Goal: Transaction & Acquisition: Purchase product/service

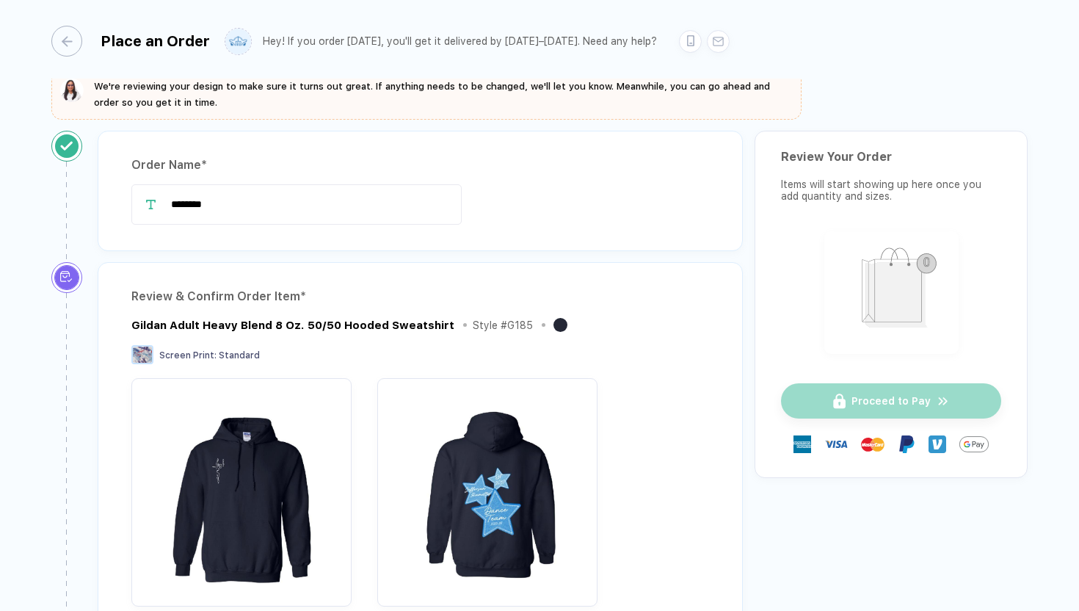
scroll to position [17, 0]
click at [381, 211] on input "********" at bounding box center [296, 204] width 330 height 40
type input "**********"
click at [556, 211] on div "**********" at bounding box center [420, 204] width 578 height 40
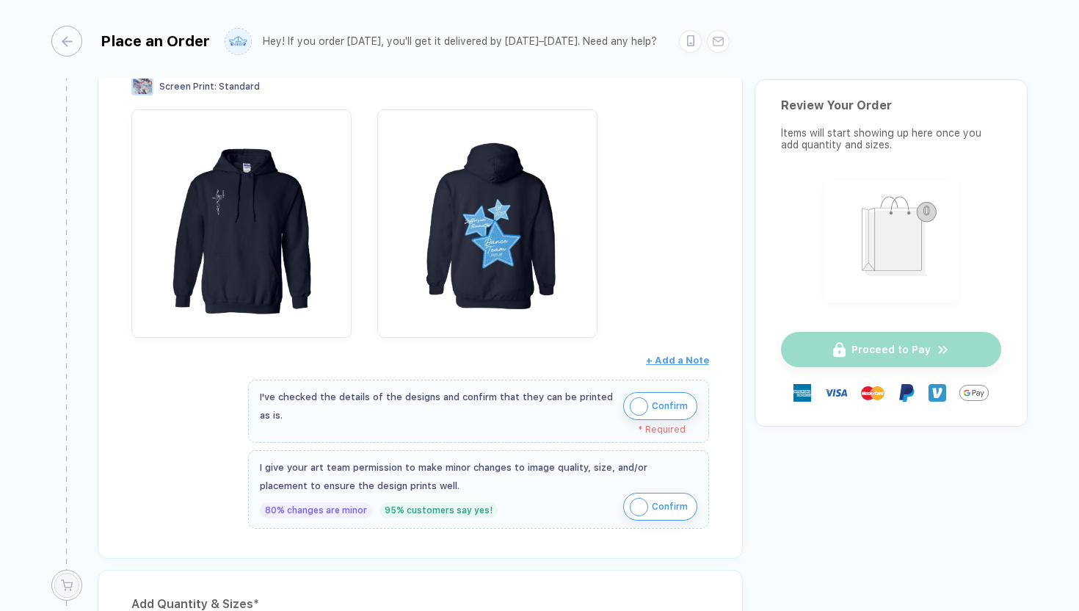
scroll to position [286, 0]
click at [637, 401] on img "button" at bounding box center [639, 405] width 18 height 18
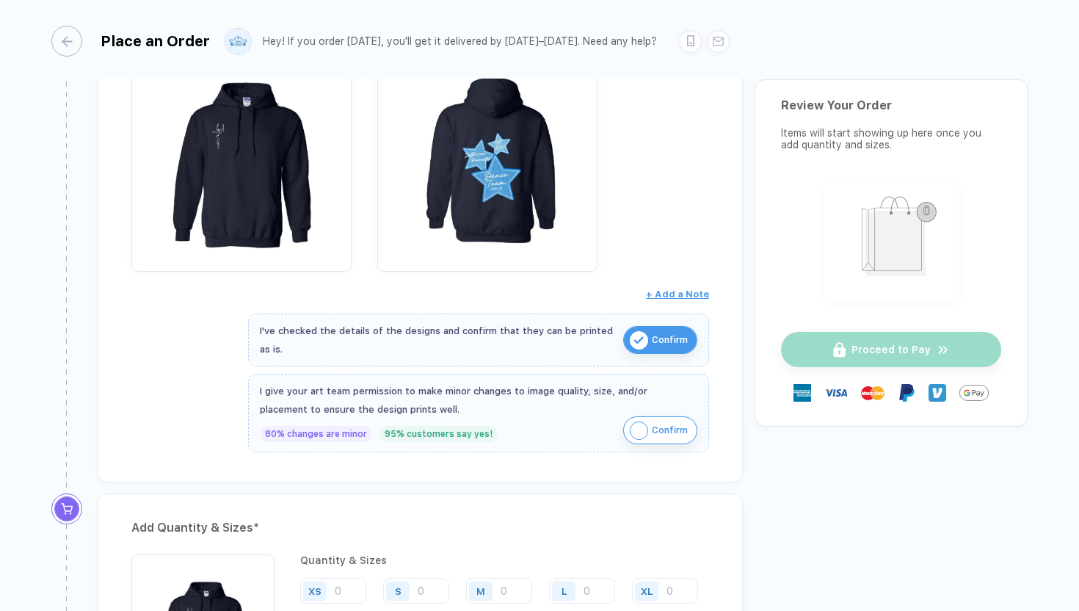
scroll to position [352, 0]
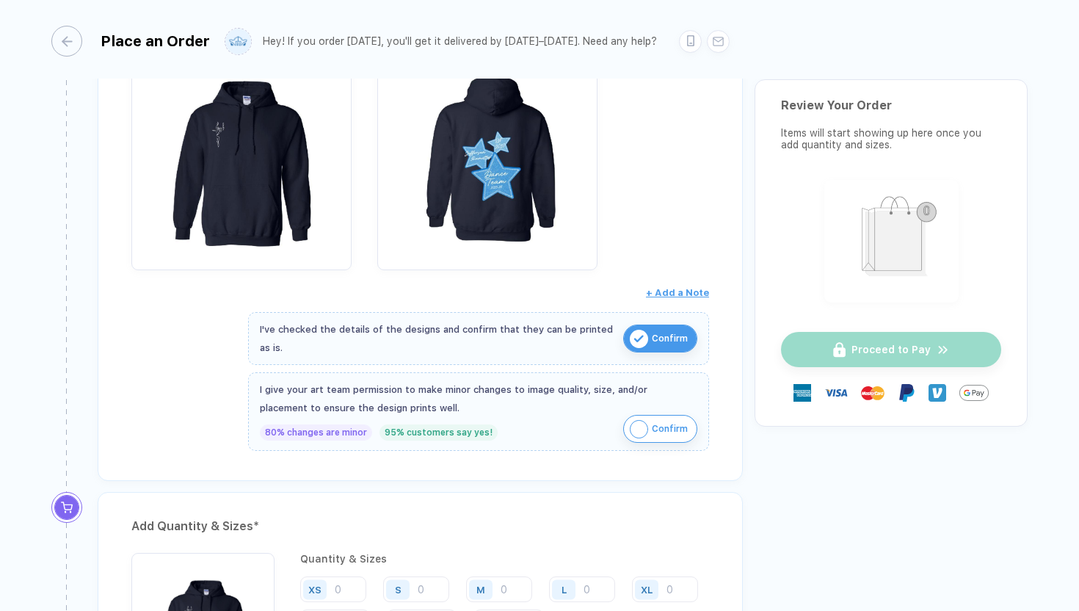
click at [639, 424] on img "button" at bounding box center [639, 429] width 18 height 18
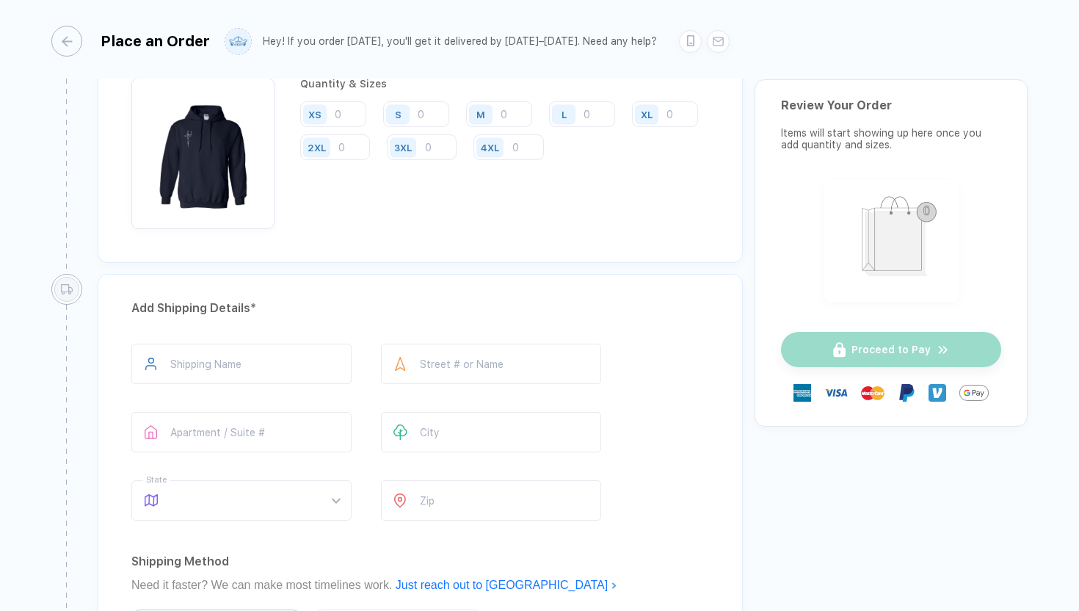
scroll to position [833, 0]
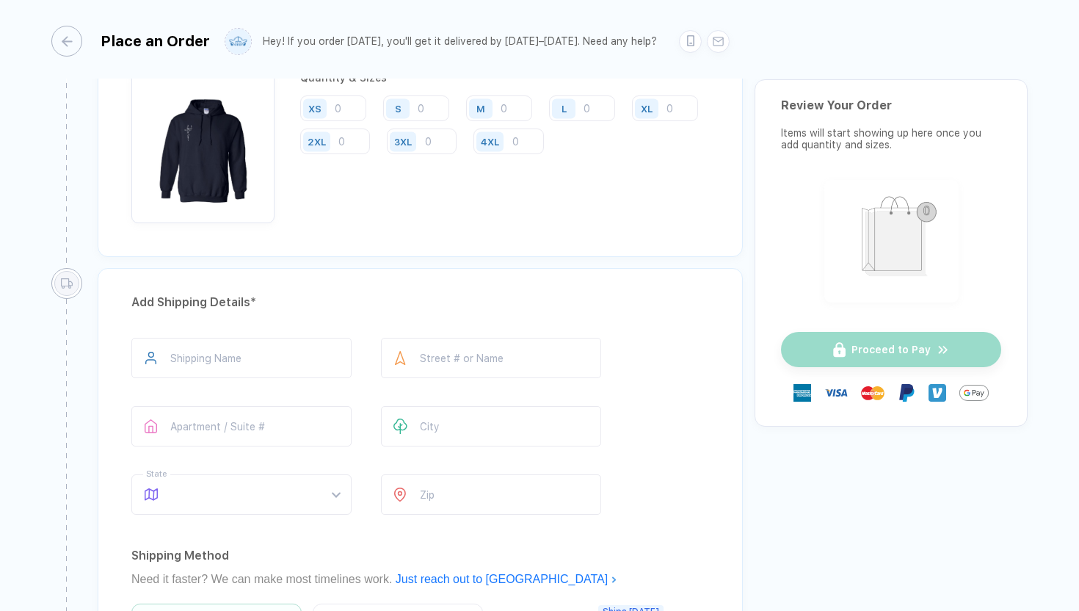
click at [497, 116] on div "M" at bounding box center [483, 108] width 34 height 26
click at [506, 116] on input "number" at bounding box center [499, 108] width 66 height 26
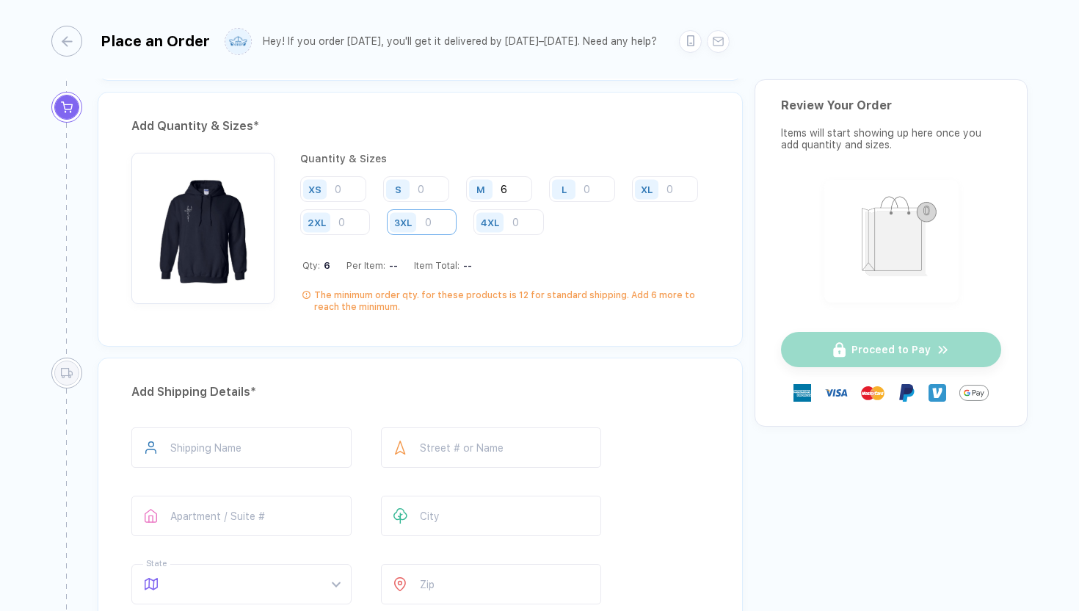
scroll to position [747, 0]
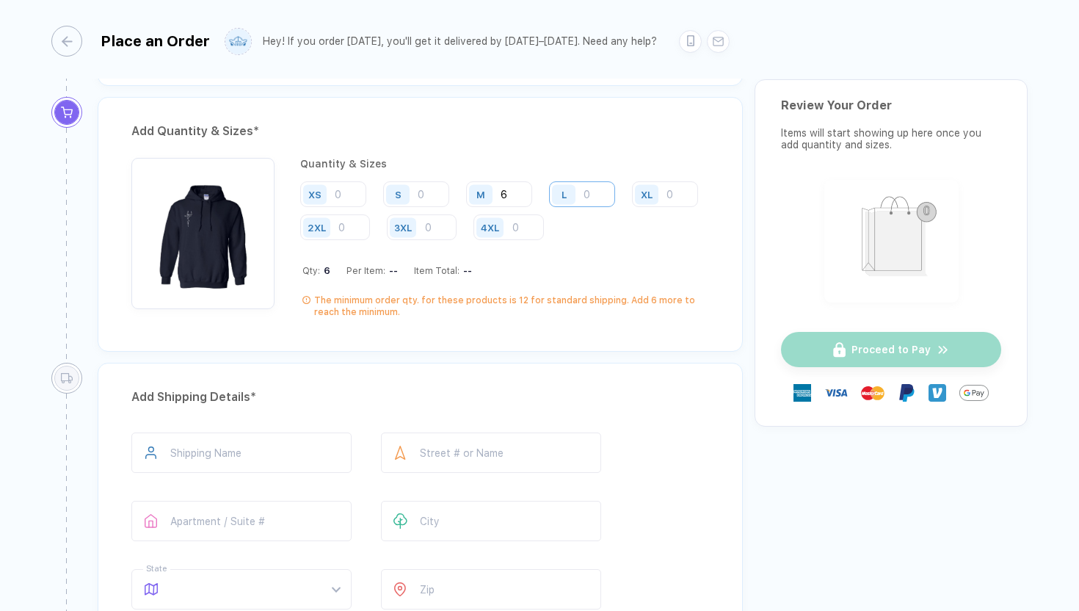
type input "6"
click at [588, 191] on input "number" at bounding box center [582, 194] width 66 height 26
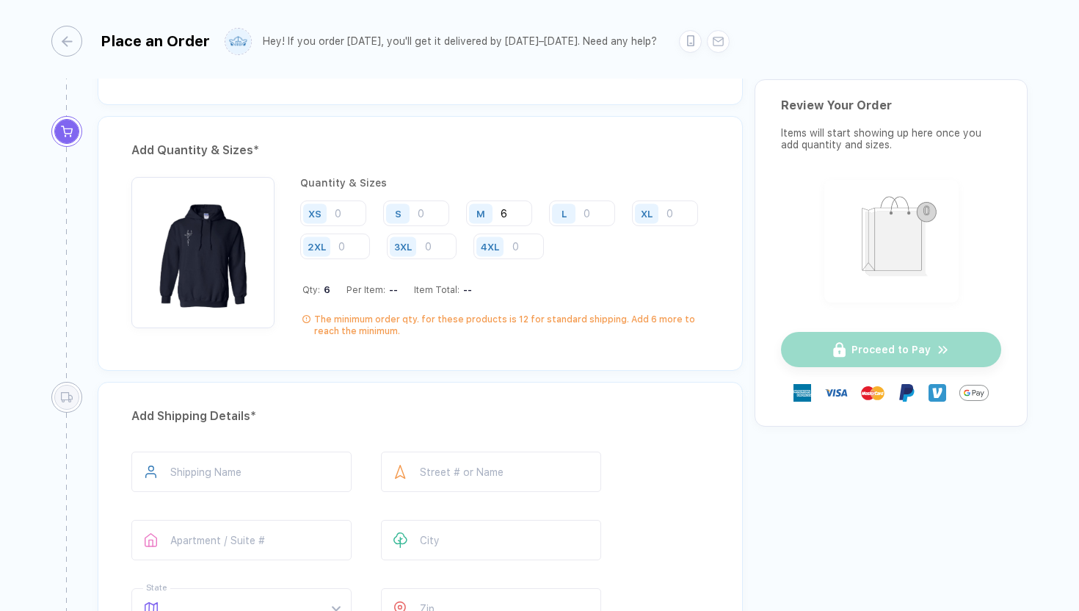
scroll to position [730, 0]
type input "4"
click at [632, 225] on input "number" at bounding box center [665, 212] width 66 height 26
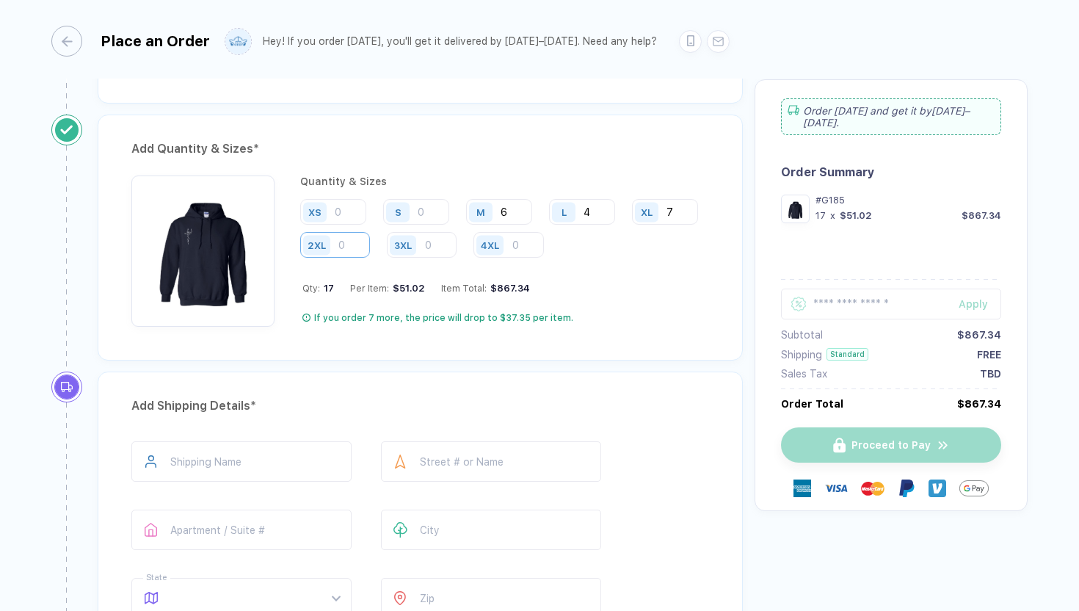
type input "7"
click at [370, 246] on input "number" at bounding box center [335, 245] width 70 height 26
type input "2"
click at [457, 242] on input "number" at bounding box center [422, 245] width 70 height 26
click at [432, 216] on input "number" at bounding box center [416, 212] width 66 height 26
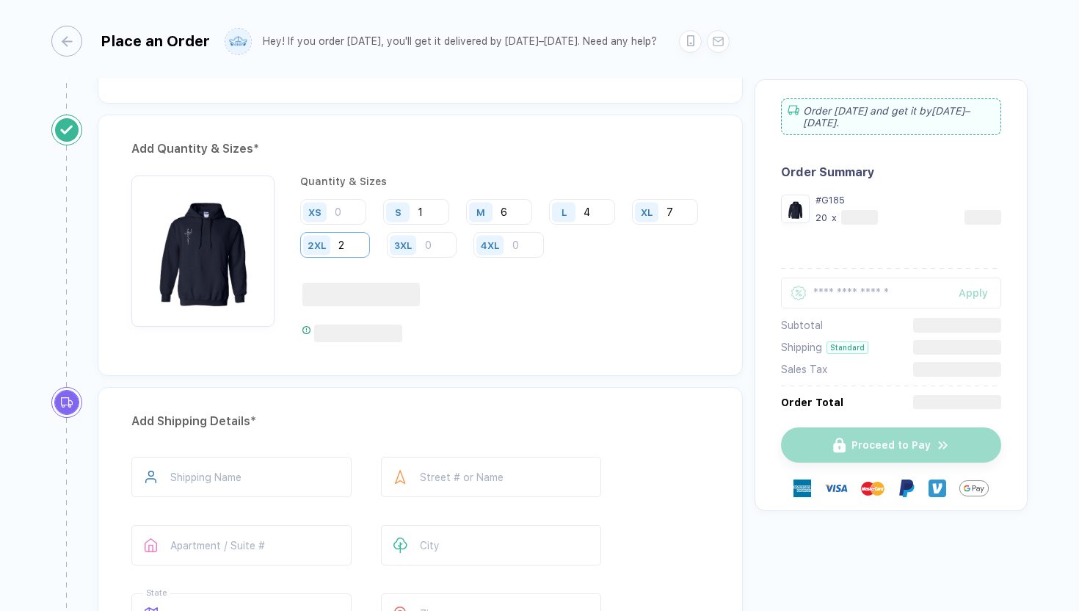
type input "1"
click at [370, 242] on input "2" at bounding box center [335, 245] width 70 height 26
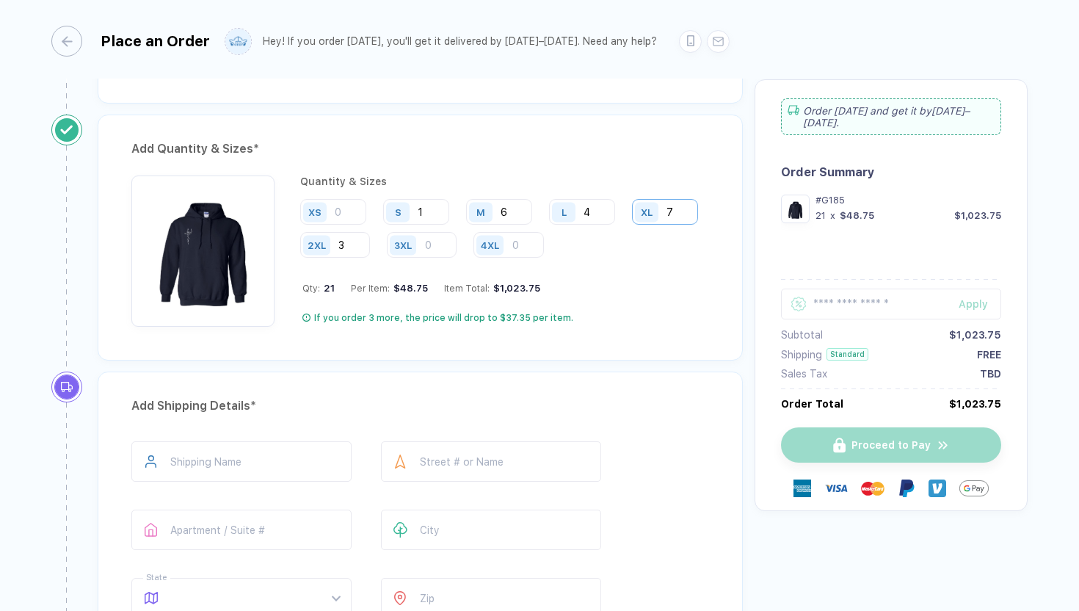
type input "3"
click at [632, 225] on input "7" at bounding box center [665, 212] width 66 height 26
type input "8"
click at [598, 209] on input "4" at bounding box center [582, 212] width 66 height 26
click at [598, 208] on input "4" at bounding box center [582, 212] width 66 height 26
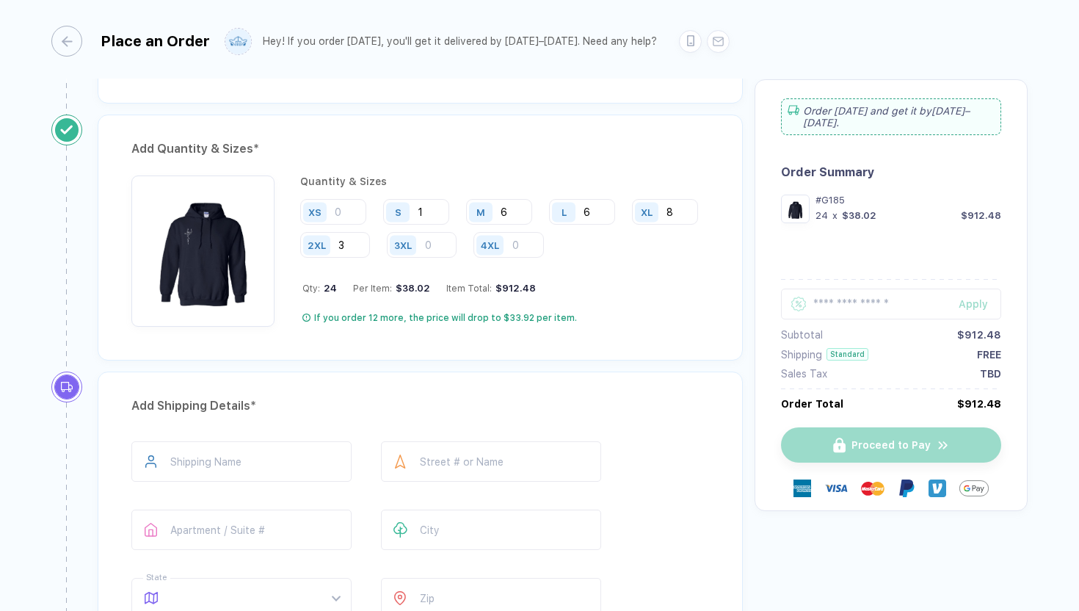
type input "6"
click at [694, 232] on div "XS S 1 M 6 L 6 XL 8 2XL 3 3XL 4XL" at bounding box center [504, 229] width 409 height 60
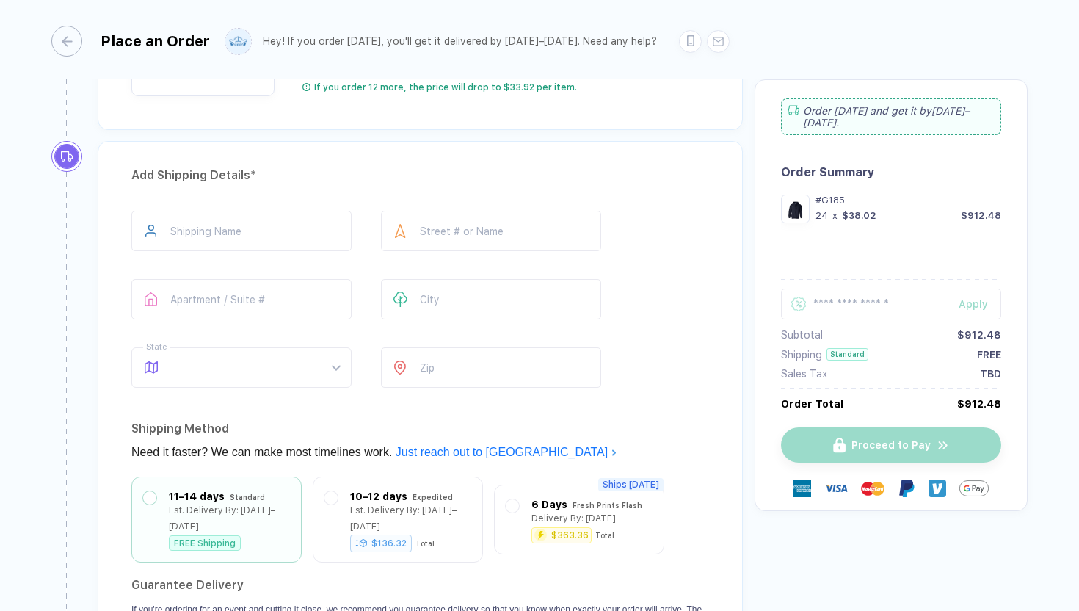
scroll to position [932, 0]
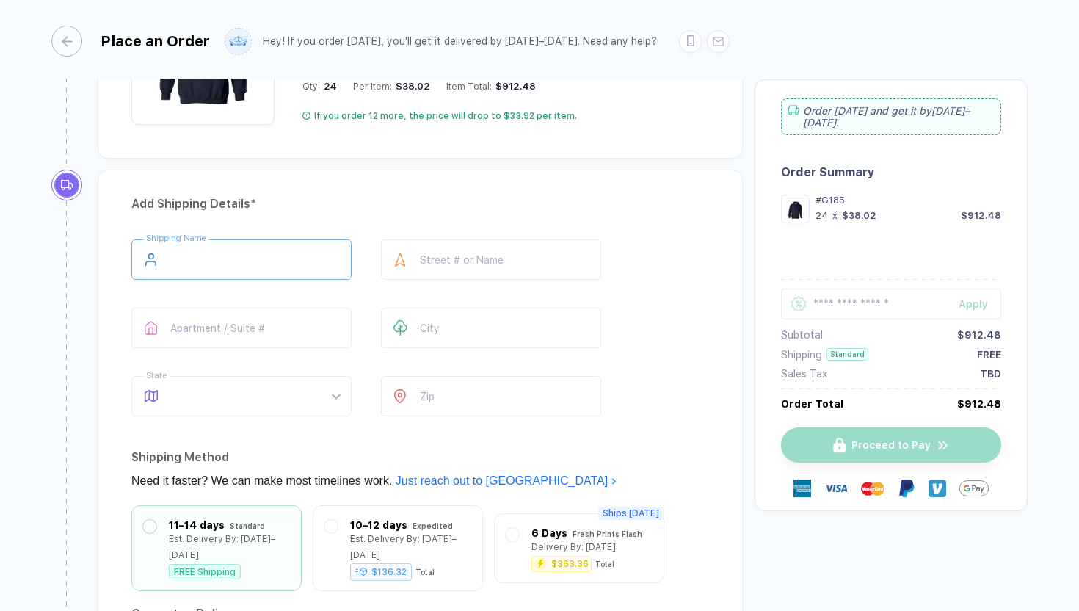
click at [267, 258] on input "text" at bounding box center [241, 259] width 220 height 40
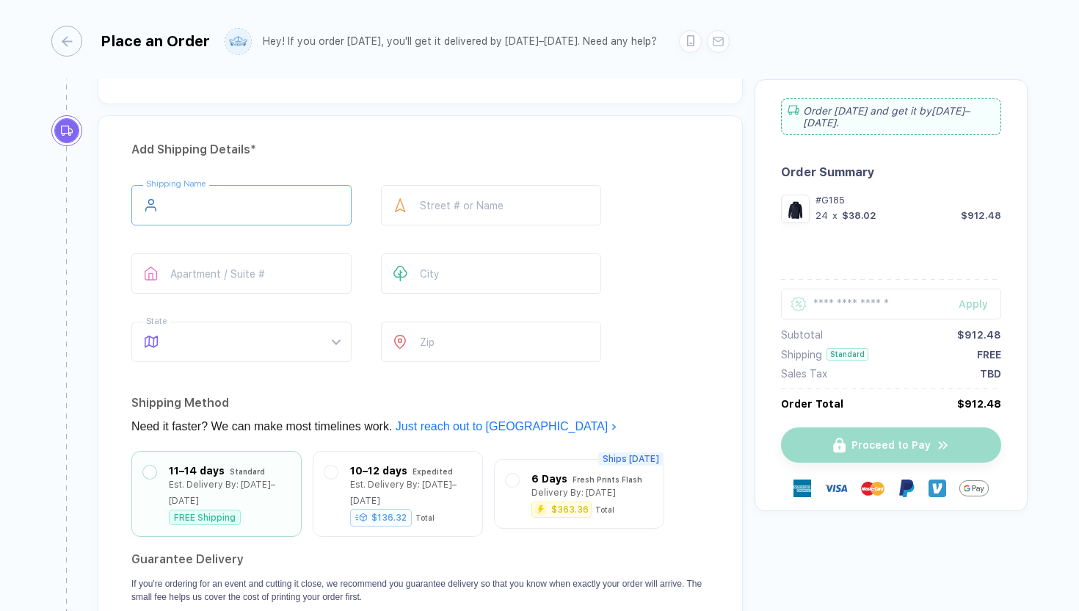
scroll to position [984, 0]
click at [243, 203] on input "text" at bounding box center [241, 206] width 220 height 40
type input "**********"
click at [515, 197] on input "text" at bounding box center [491, 206] width 220 height 40
type input "**********"
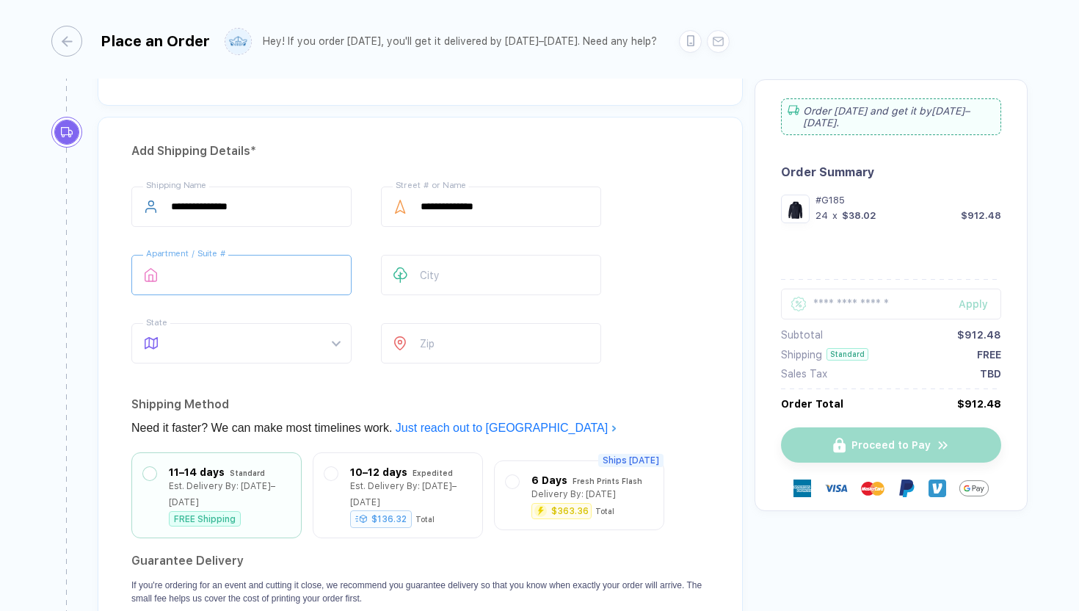
click at [285, 285] on input "text" at bounding box center [241, 275] width 220 height 40
type input "**"
click at [427, 272] on input "text" at bounding box center [491, 275] width 220 height 40
click at [276, 355] on span at bounding box center [255, 343] width 169 height 39
type input "**********"
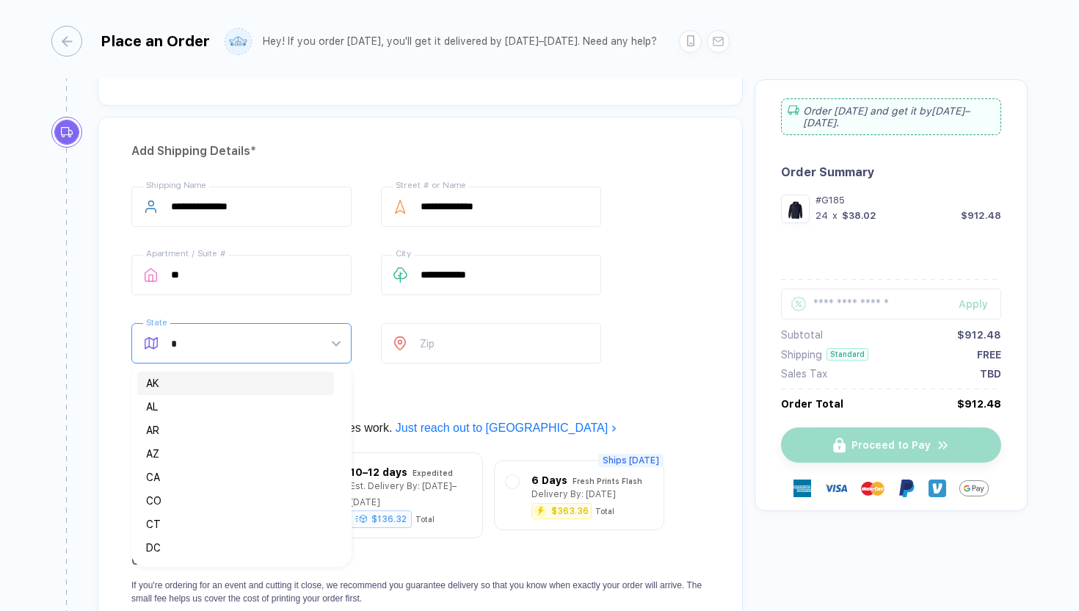
type input "**"
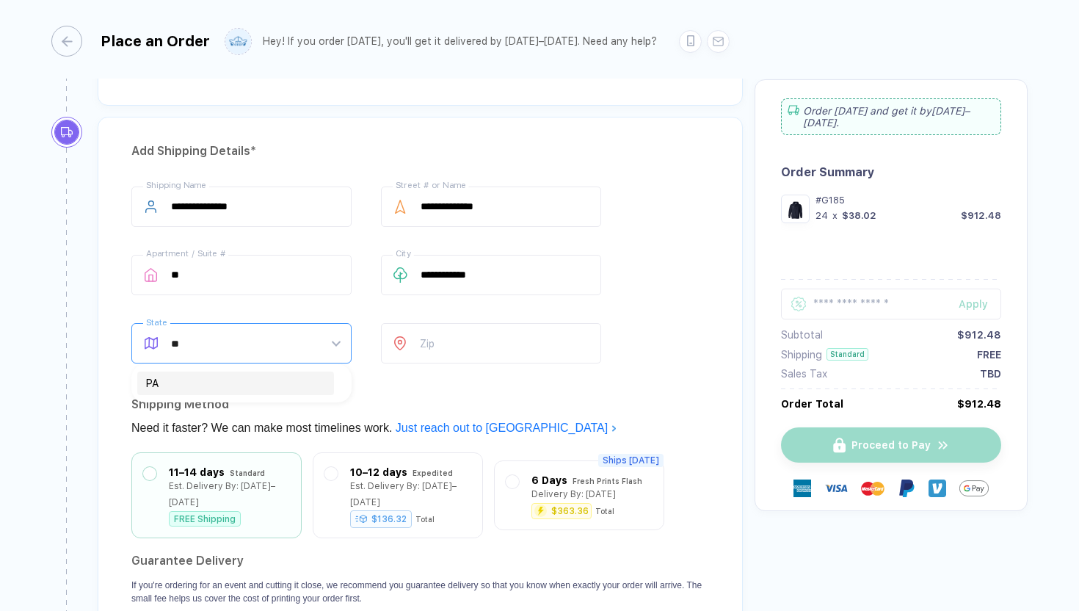
click at [253, 380] on div "PA" at bounding box center [235, 383] width 179 height 16
click at [433, 346] on input "number" at bounding box center [491, 343] width 220 height 40
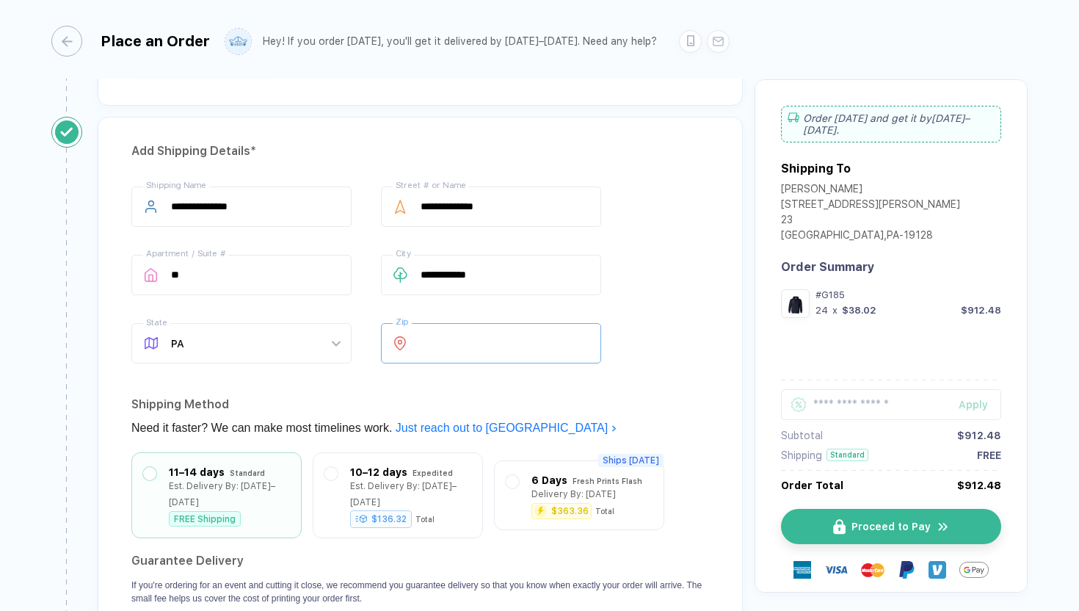
type input "*****"
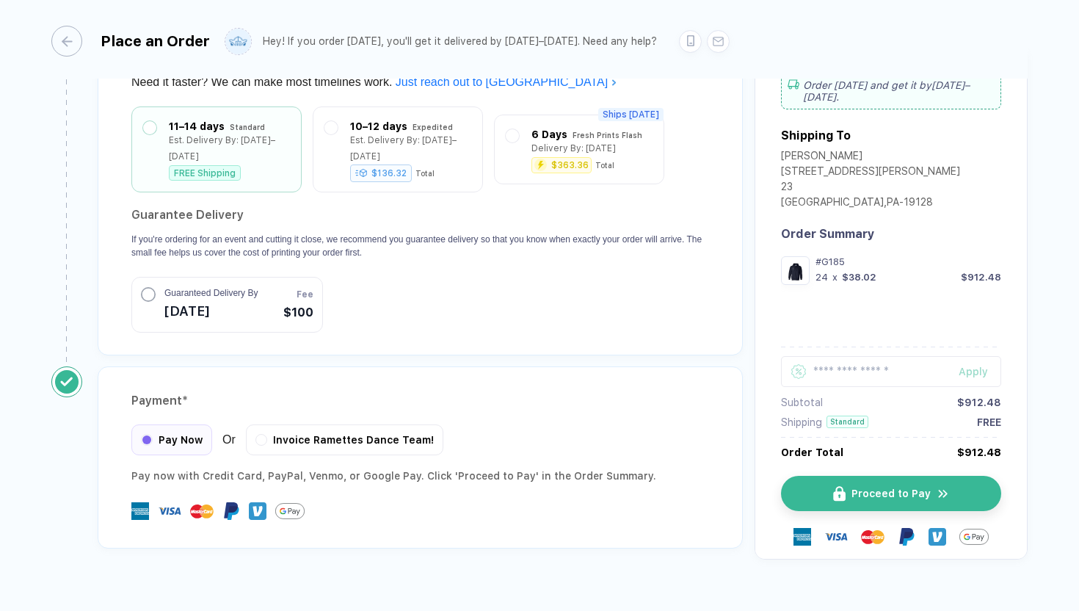
scroll to position [1339, 0]
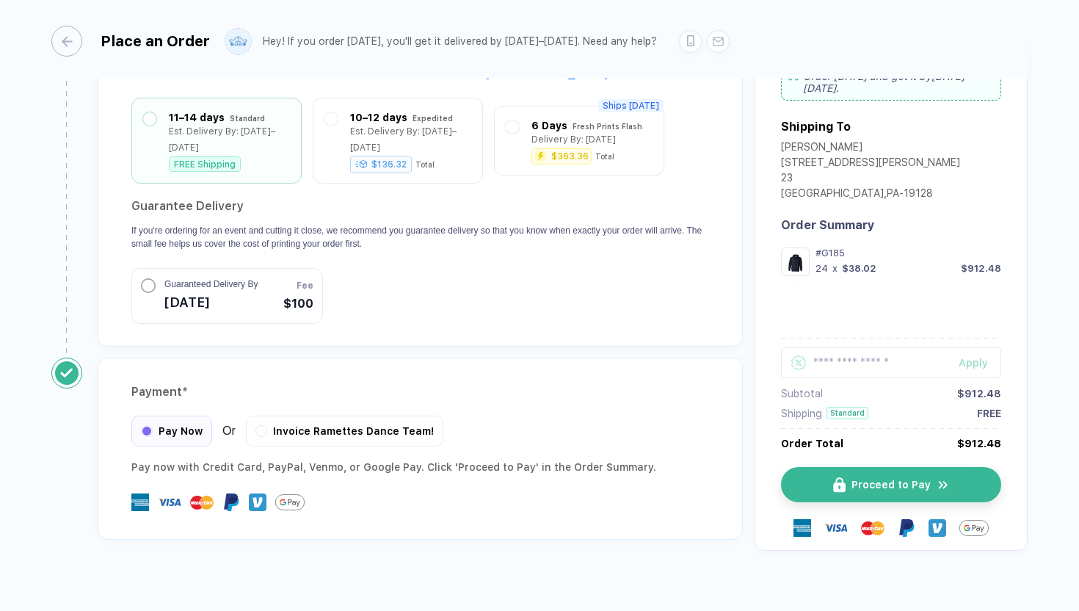
click at [253, 493] on img at bounding box center [258, 502] width 18 height 18
click at [173, 423] on span "Pay Now" at bounding box center [181, 429] width 44 height 12
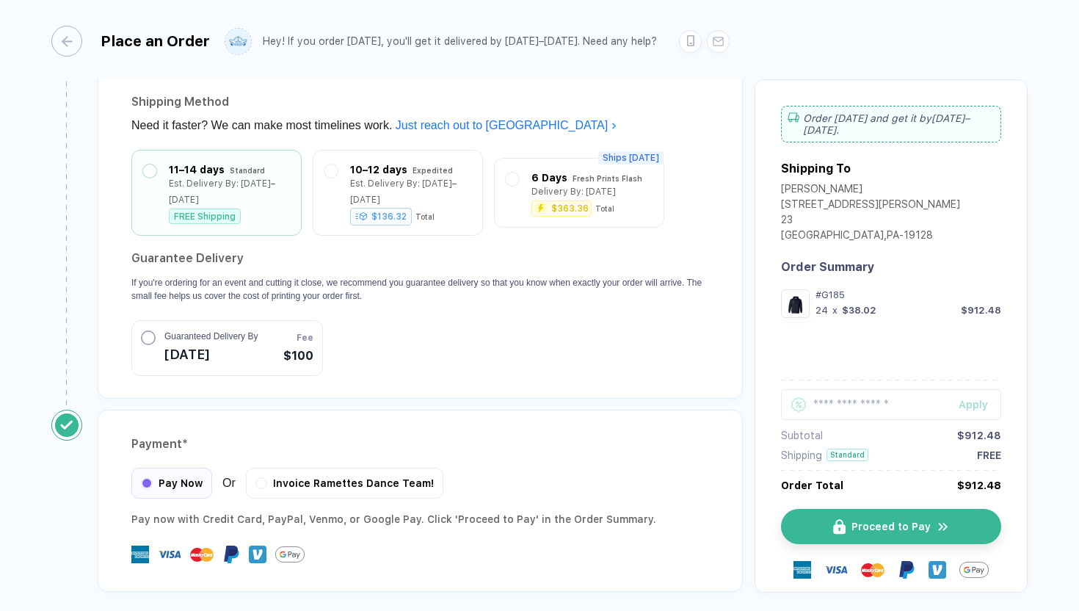
scroll to position [1302, 0]
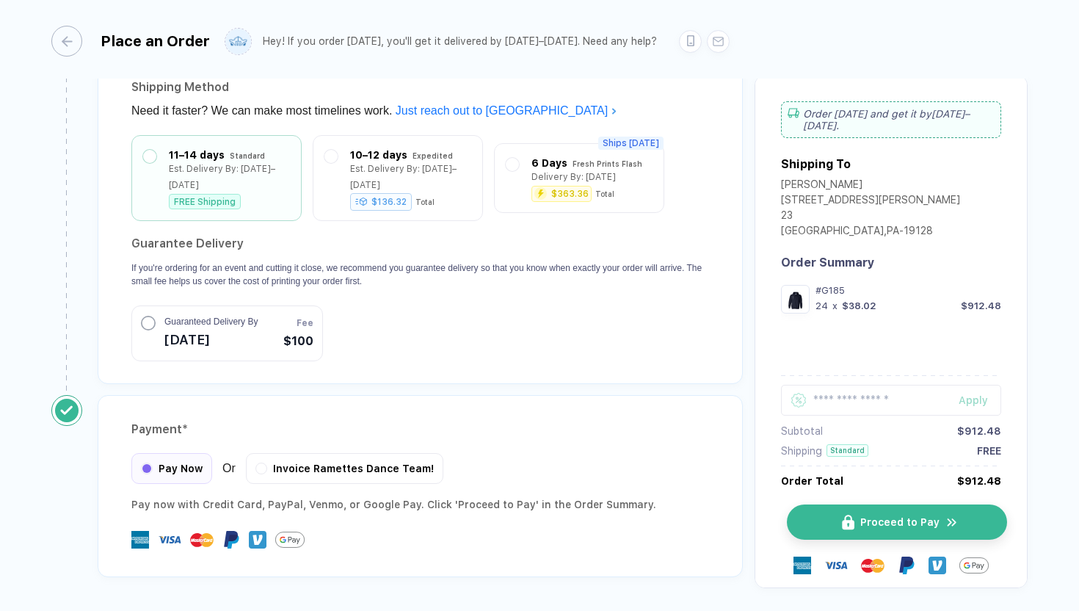
click at [860, 516] on span "Proceed to Pay" at bounding box center [899, 522] width 79 height 12
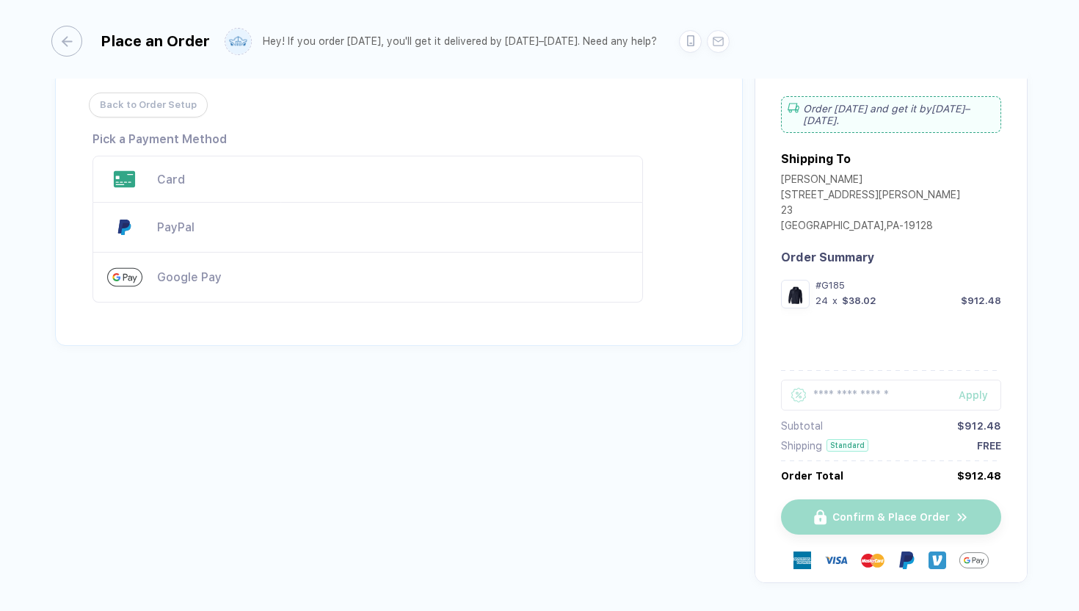
scroll to position [4, 0]
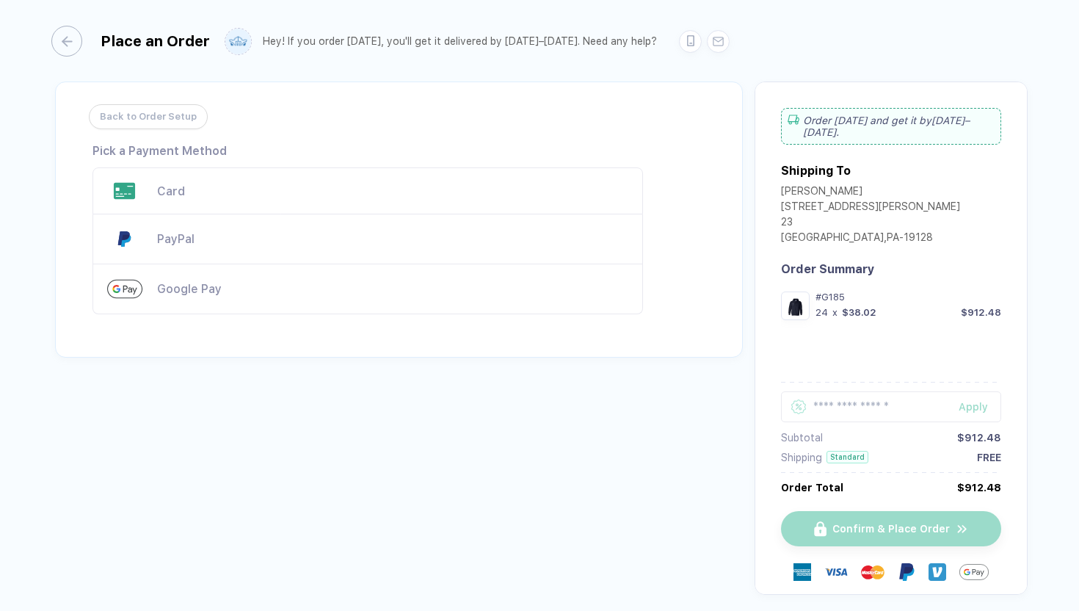
drag, startPoint x: 191, startPoint y: 184, endPoint x: 239, endPoint y: 112, distance: 86.9
click at [239, 112] on div "Back to Order Setup Visa MasterCard Union Pay American Express JCB Discover Din…" at bounding box center [399, 219] width 688 height 276
click at [238, 136] on div "Back to Order Setup Visa MasterCard Union Pay American Express JCB Discover Din…" at bounding box center [399, 219] width 688 height 276
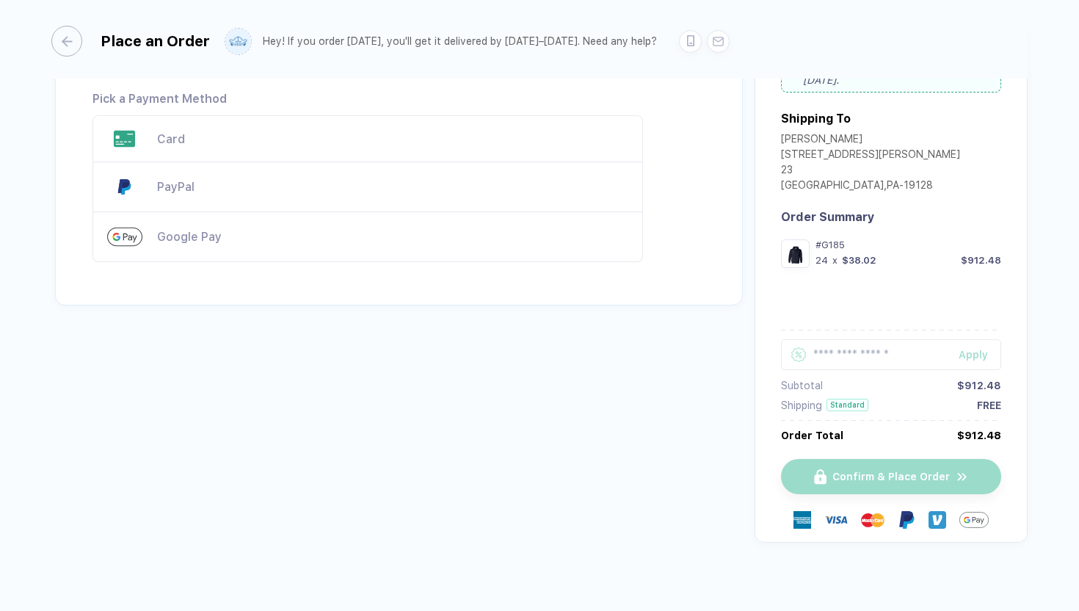
scroll to position [67, 0]
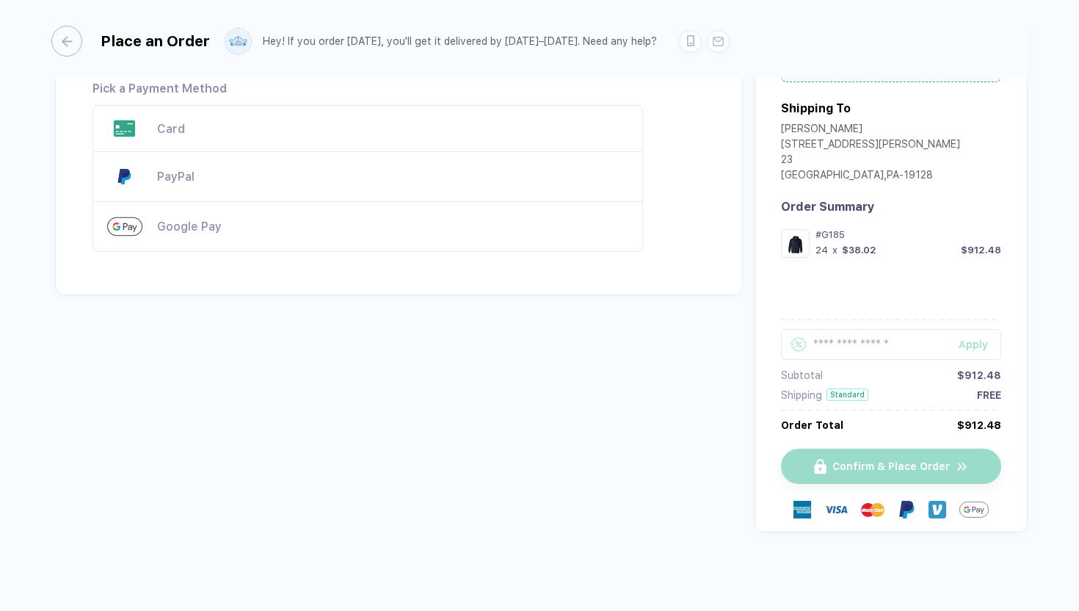
click at [248, 226] on div "Google Pay" at bounding box center [392, 226] width 471 height 14
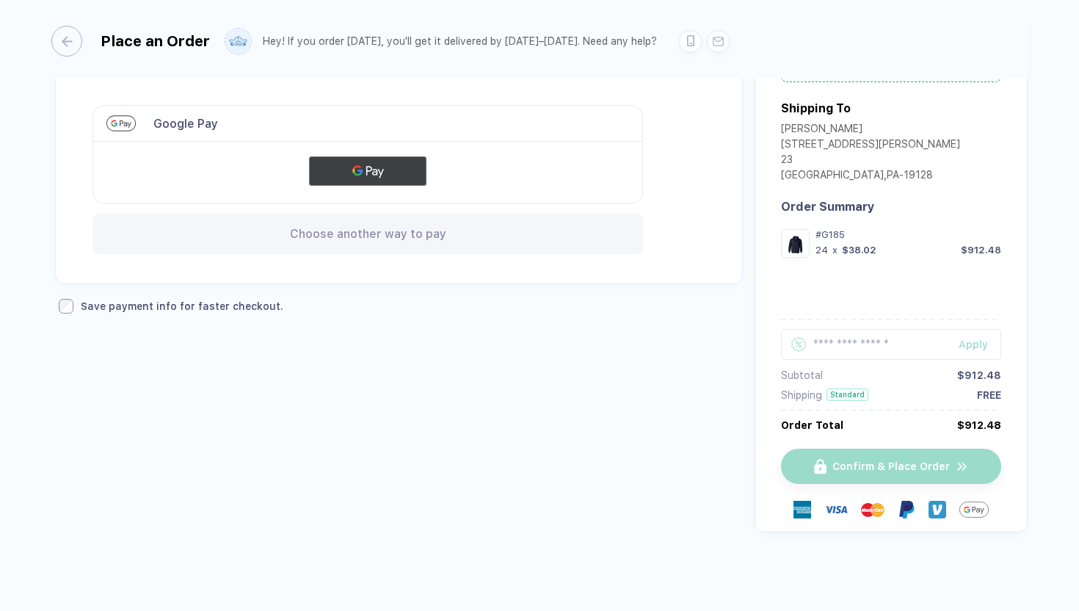
click at [326, 161] on button "Google Pay" at bounding box center [367, 170] width 117 height 29
click at [291, 244] on div "Choose another way to pay" at bounding box center [367, 234] width 551 height 40
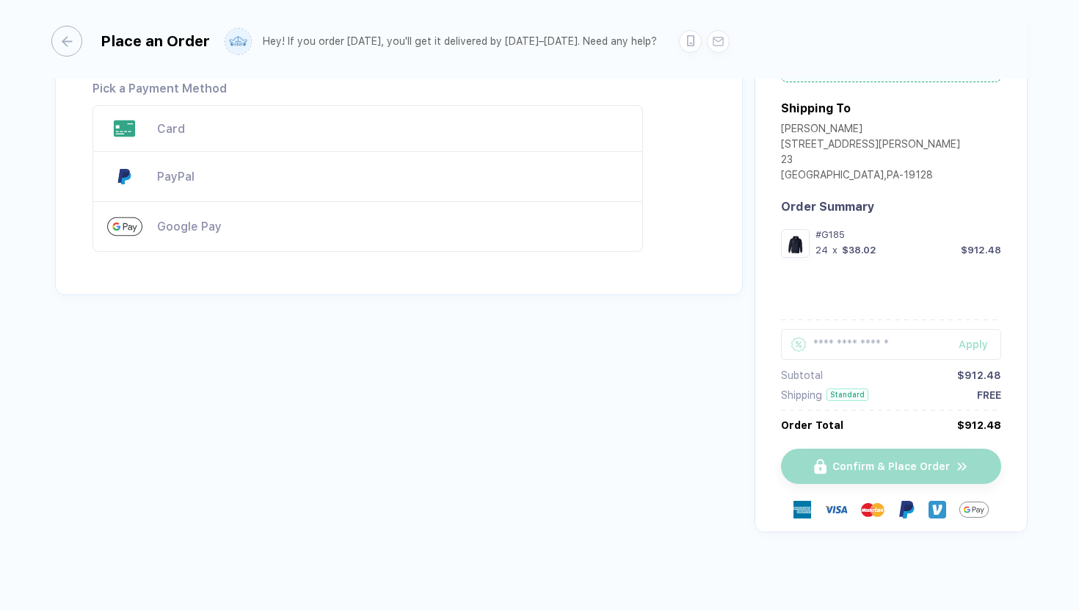
click at [188, 123] on div "Card" at bounding box center [392, 129] width 471 height 14
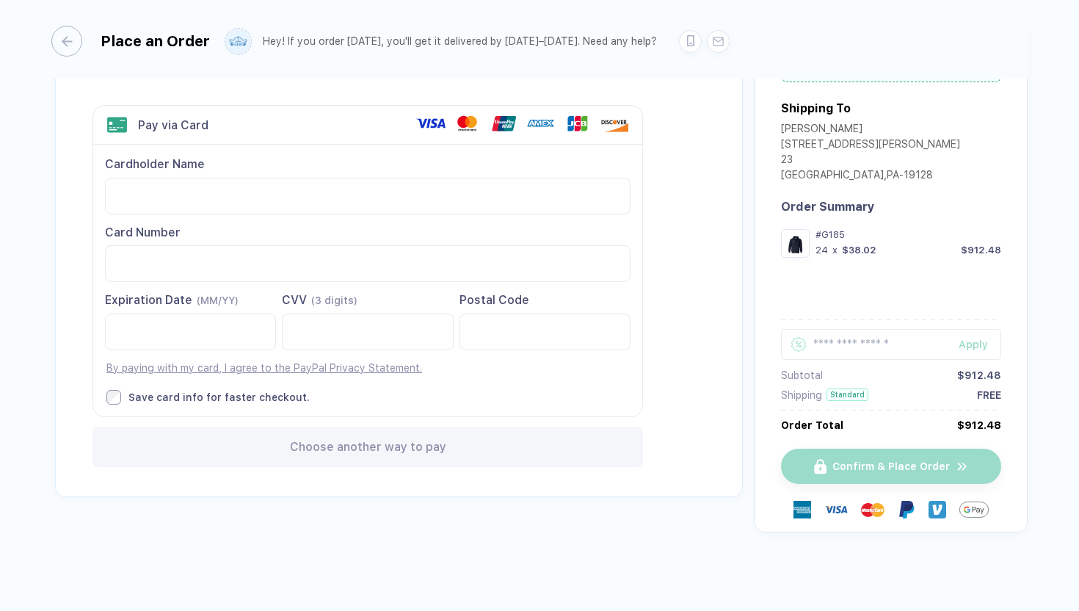
click at [929, 513] on img at bounding box center [938, 510] width 18 height 18
click at [581, 297] on div "Postal Code" at bounding box center [545, 300] width 171 height 16
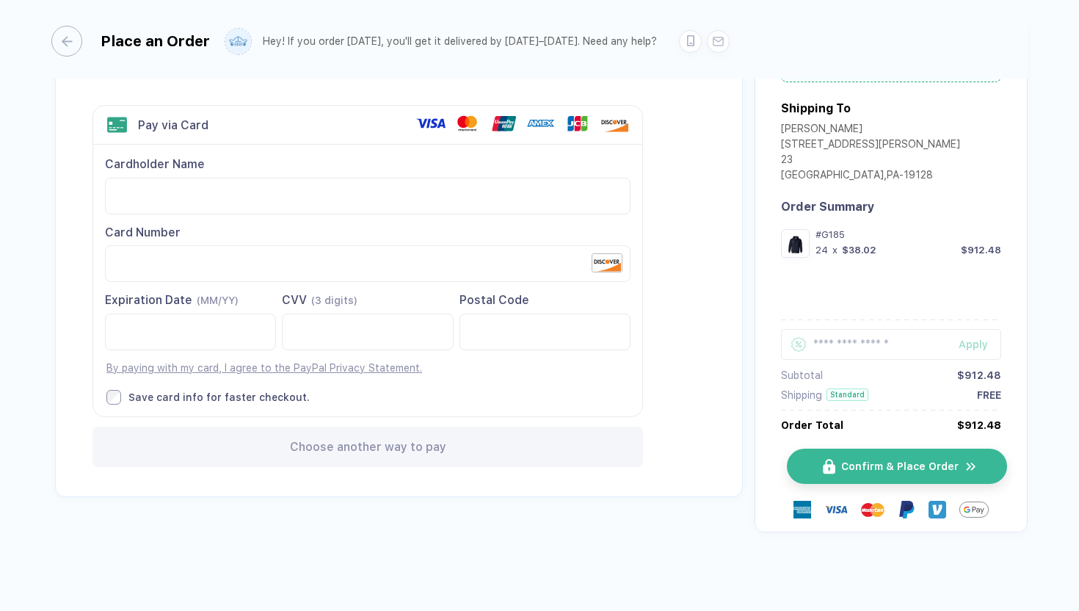
click at [923, 468] on span "Confirm & Place Order" at bounding box center [899, 466] width 117 height 12
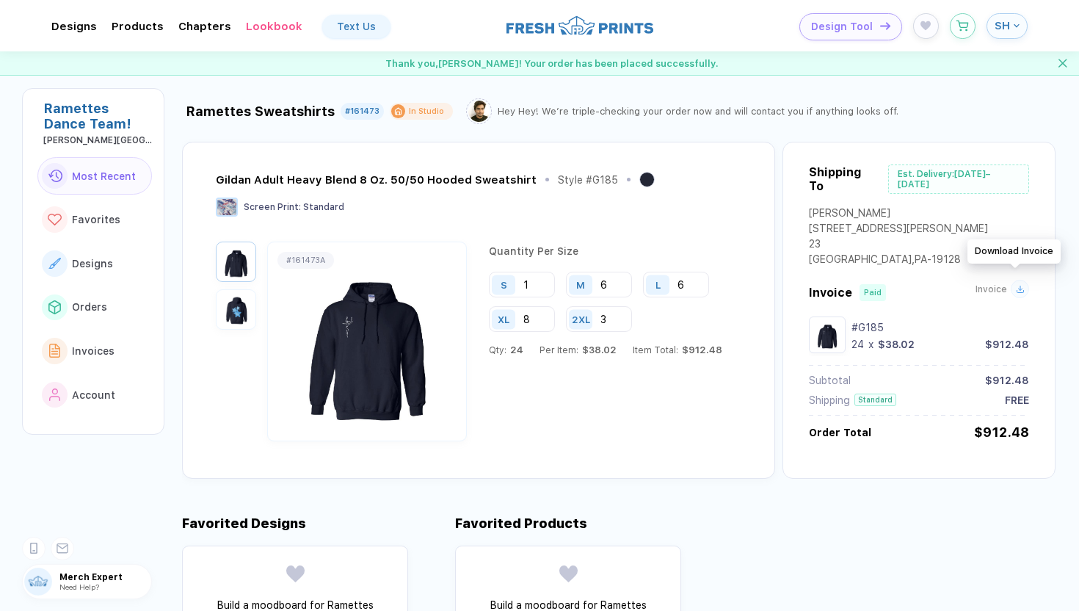
click at [1020, 286] on icon at bounding box center [1020, 288] width 0 height 4
